Goal: Navigation & Orientation: Find specific page/section

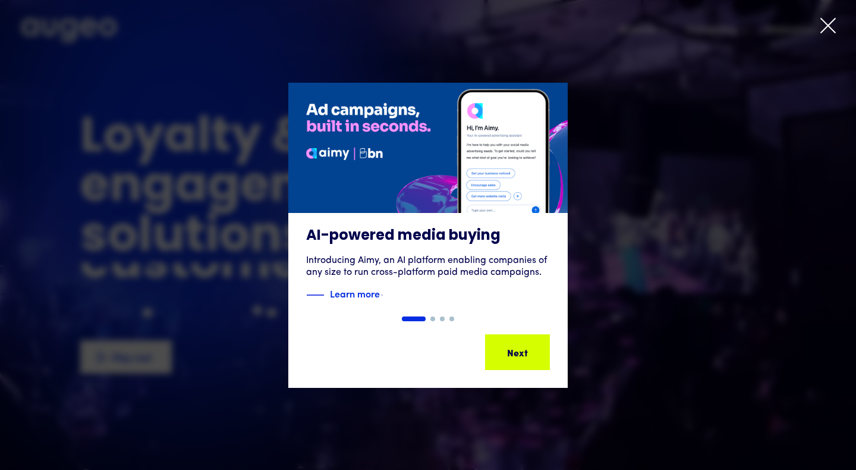
click at [821, 25] on icon at bounding box center [828, 26] width 18 height 18
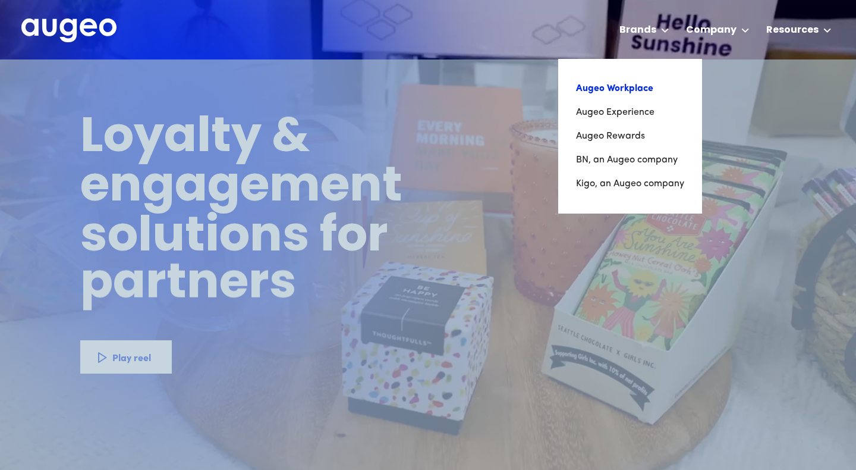
click at [627, 87] on link "Augeo Workplace" at bounding box center [630, 89] width 108 height 24
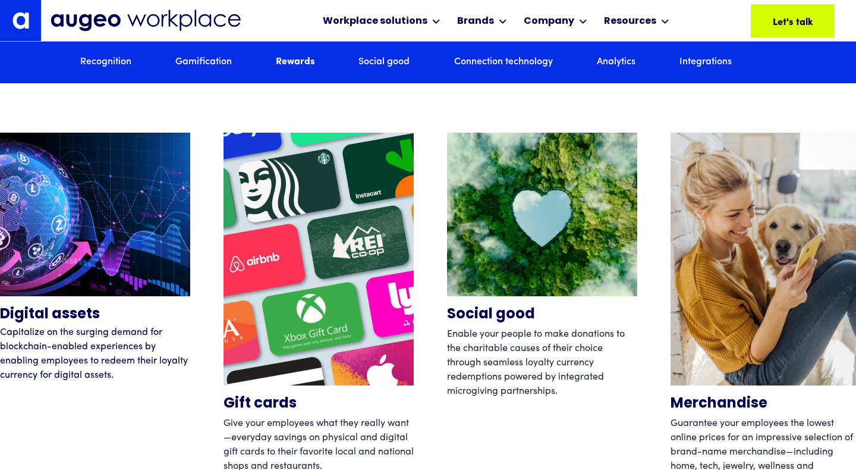
scroll to position [3640, 0]
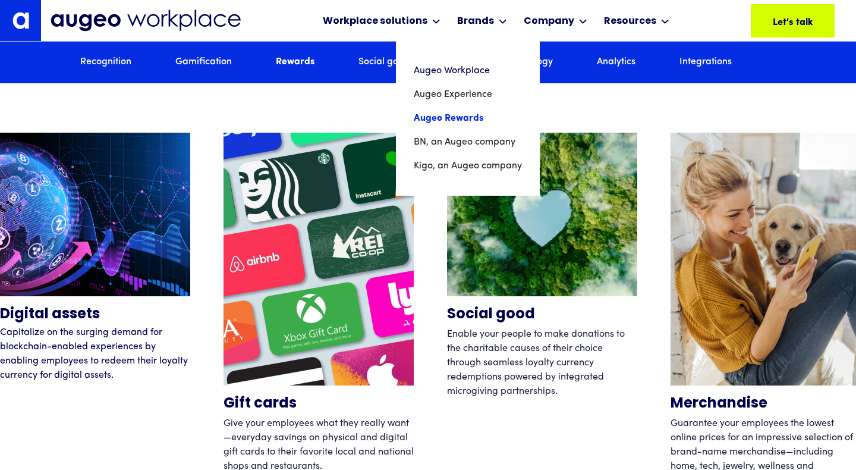
click at [450, 113] on link "Augeo Rewards" at bounding box center [468, 118] width 108 height 24
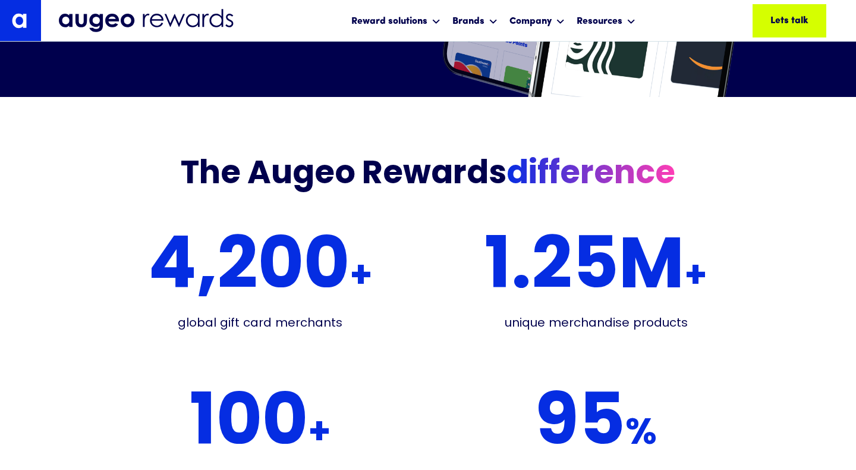
scroll to position [2184, 0]
